Goal: Find specific page/section: Find specific page/section

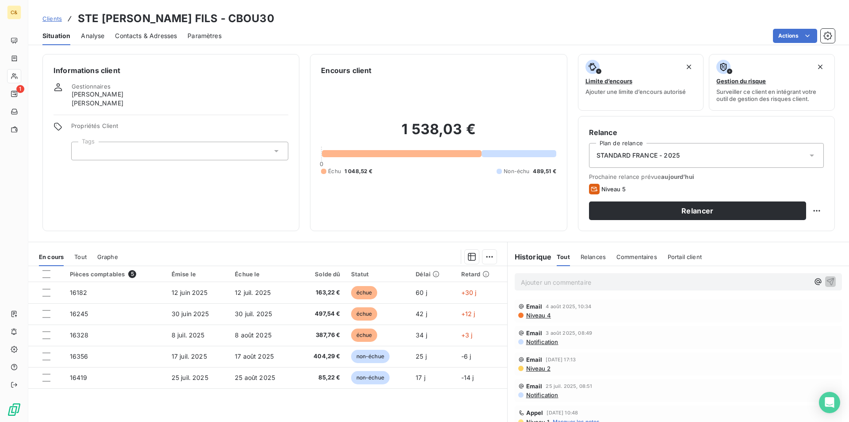
scroll to position [133, 0]
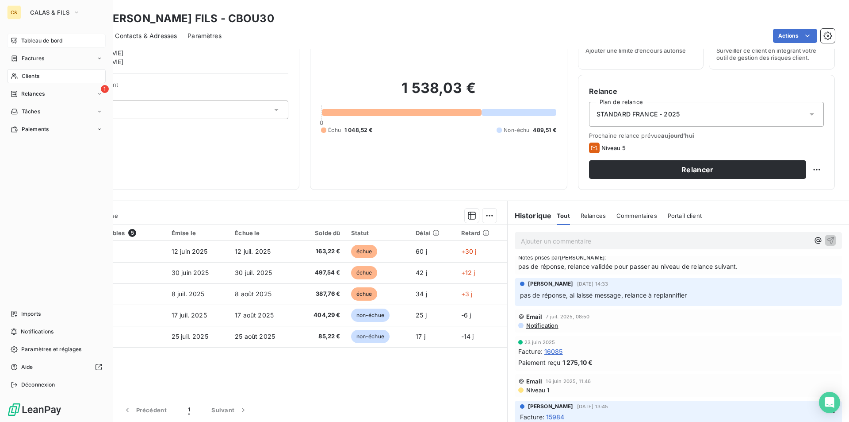
click at [39, 40] on span "Tableau de bord" at bounding box center [41, 41] width 41 height 8
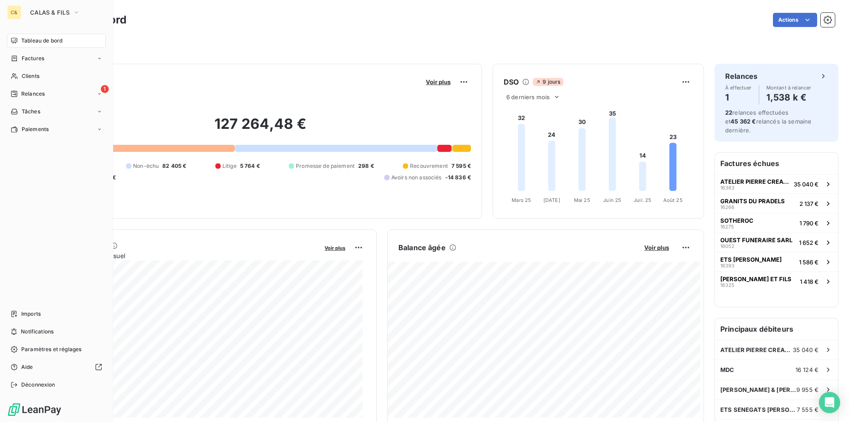
drag, startPoint x: 24, startPoint y: 91, endPoint x: 111, endPoint y: 94, distance: 87.6
click at [24, 91] on span "Relances" at bounding box center [32, 94] width 23 height 8
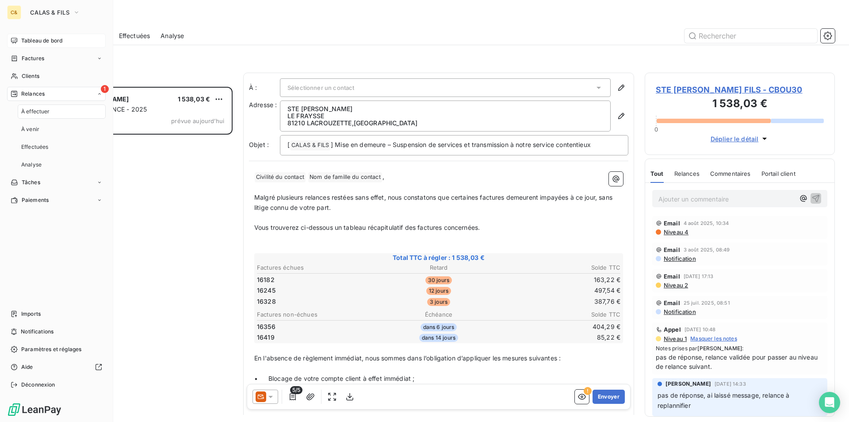
scroll to position [328, 184]
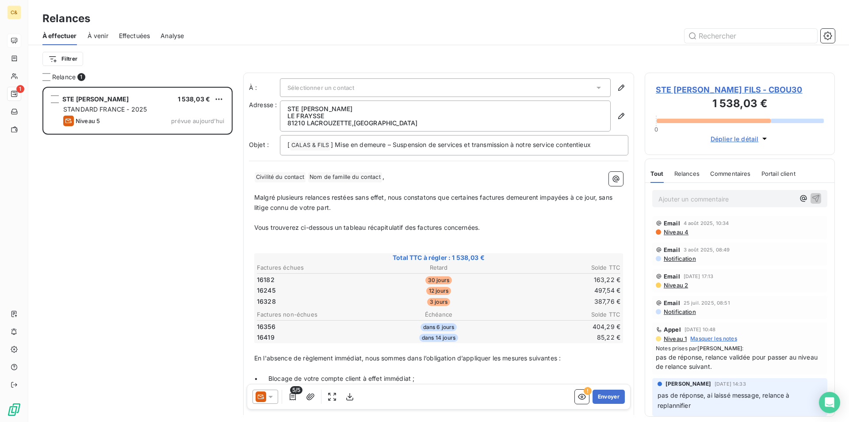
click at [733, 90] on span "STE [PERSON_NAME] FILS - CBOU30" at bounding box center [740, 90] width 168 height 12
